Goal: Navigation & Orientation: Find specific page/section

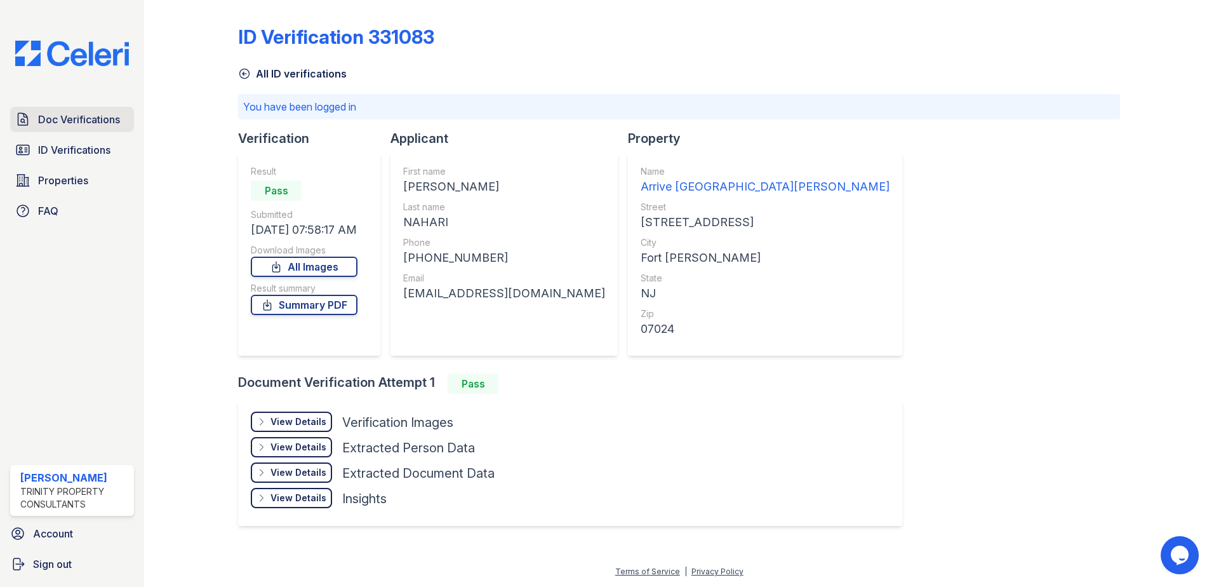
click at [63, 126] on span "Doc Verifications" at bounding box center [79, 119] width 82 height 15
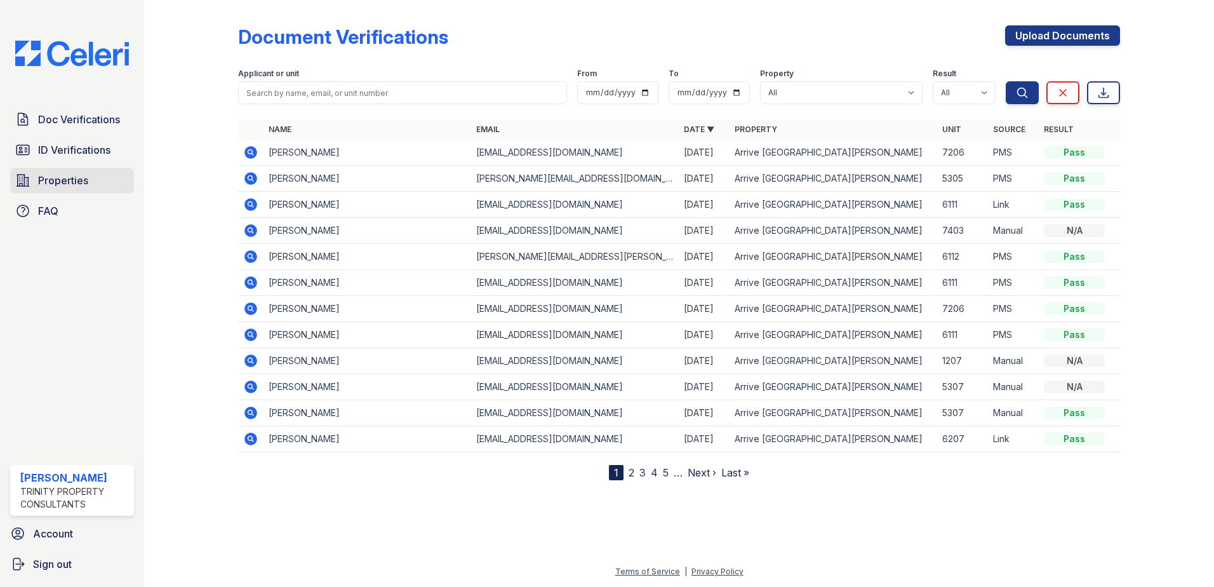
click at [55, 180] on span "Properties" at bounding box center [63, 180] width 50 height 15
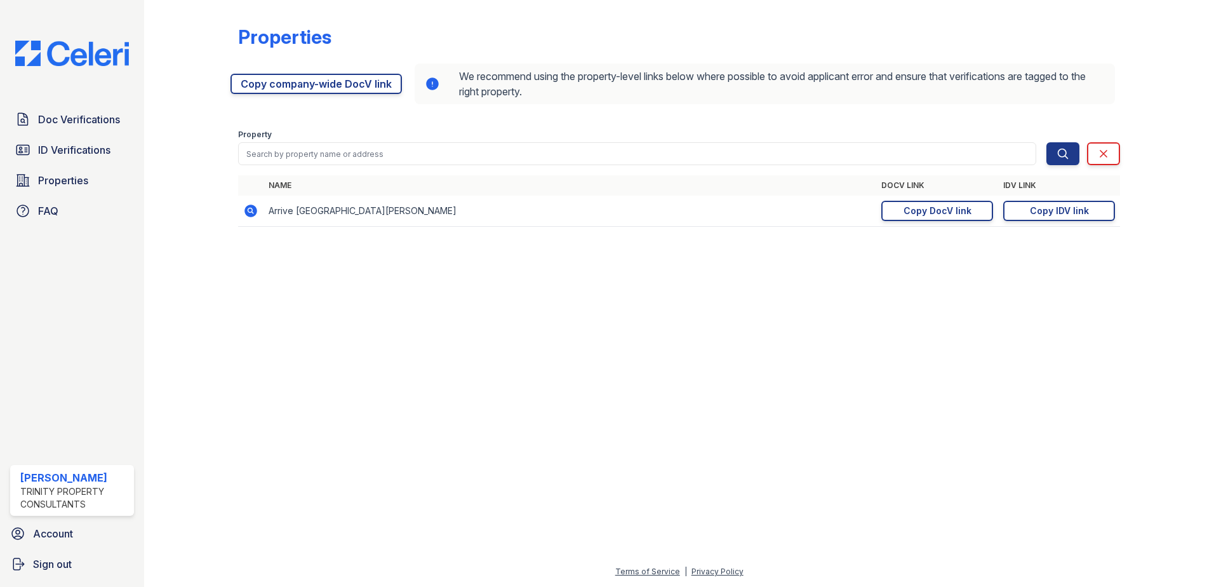
click at [64, 45] on img at bounding box center [72, 53] width 134 height 25
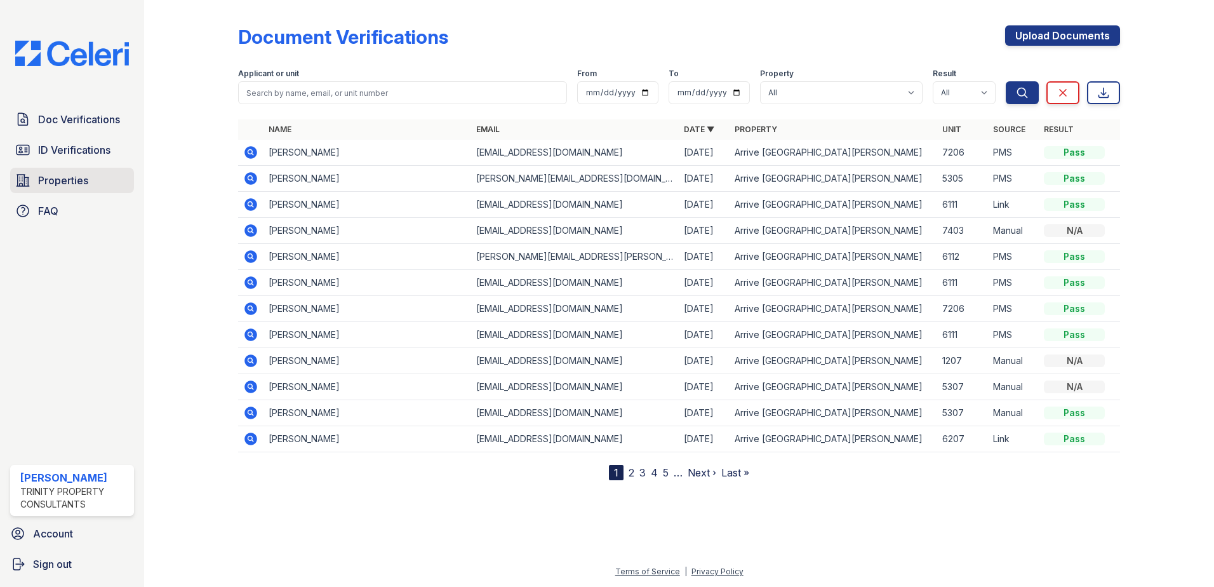
click at [70, 177] on span "Properties" at bounding box center [63, 180] width 50 height 15
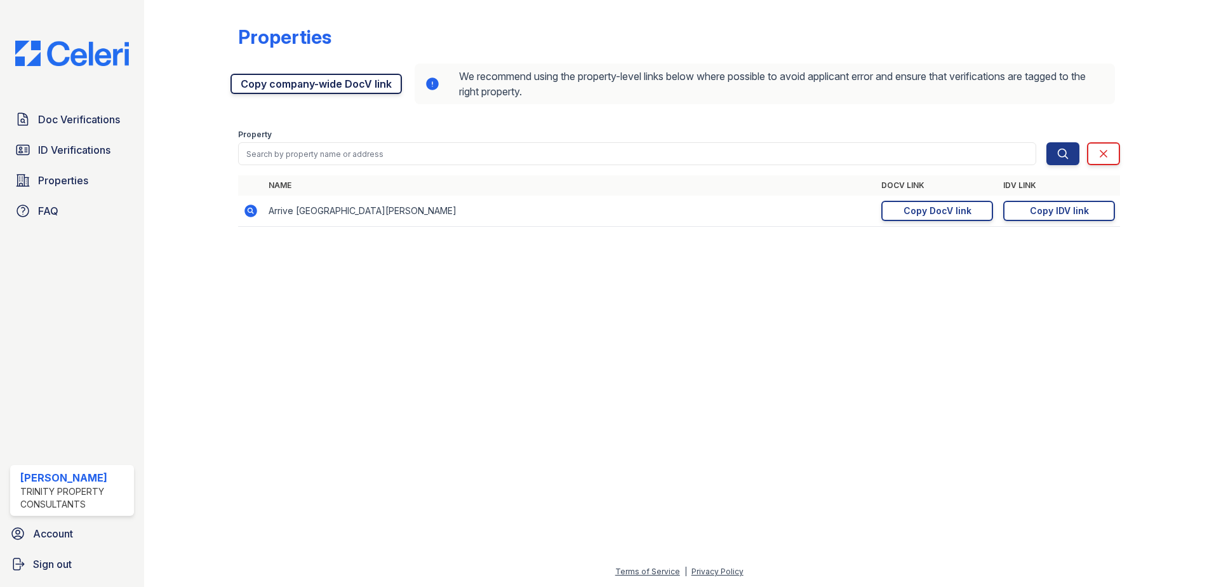
click at [303, 89] on link "Copy company-wide DocV link" at bounding box center [316, 84] width 171 height 20
